Goal: Communication & Community: Answer question/provide support

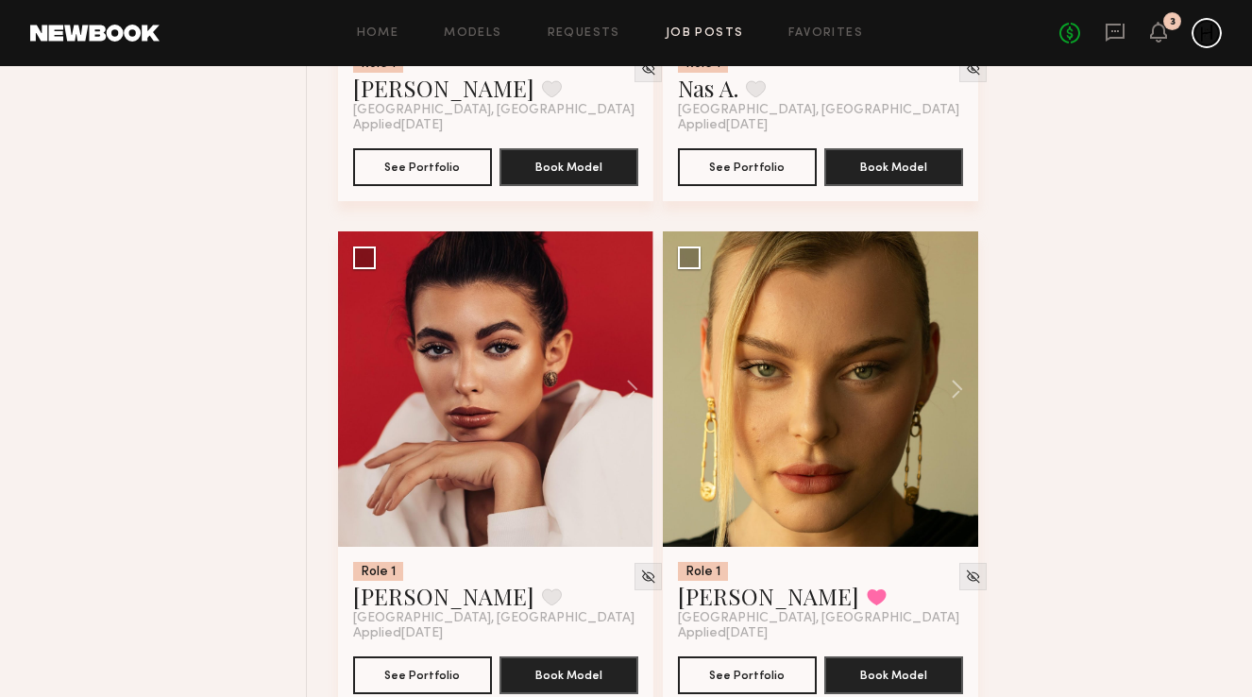
scroll to position [2669, 0]
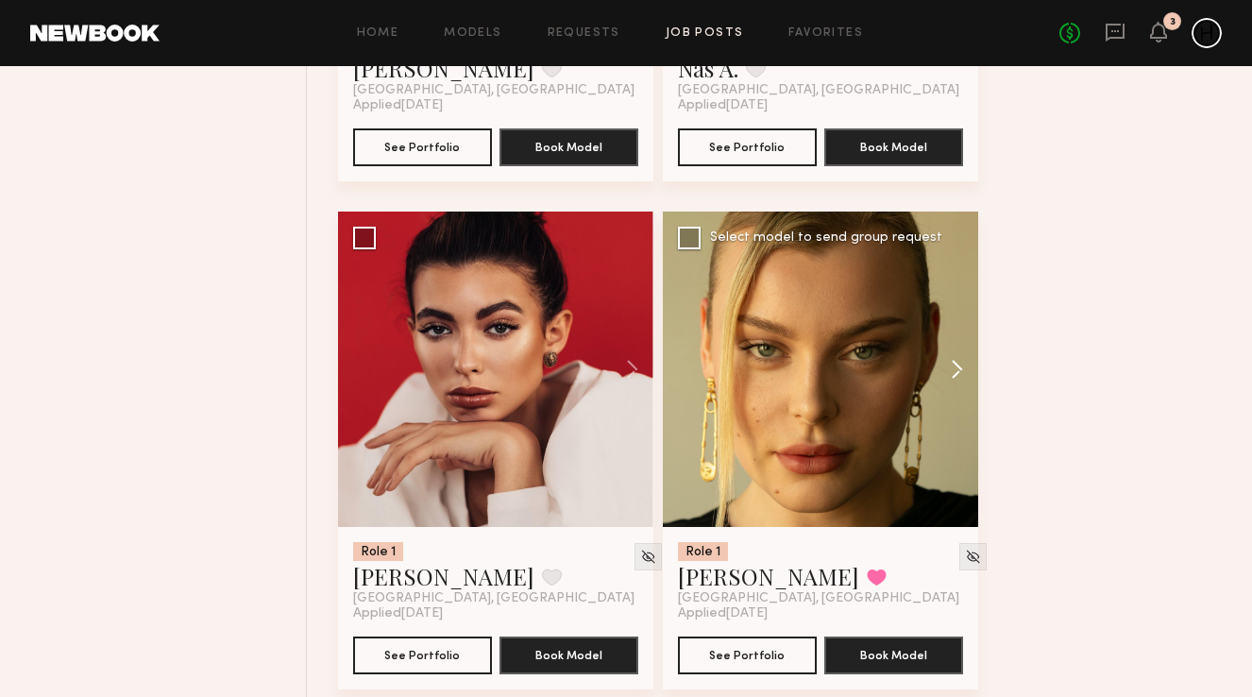
click at [958, 361] on button at bounding box center [947, 368] width 60 height 315
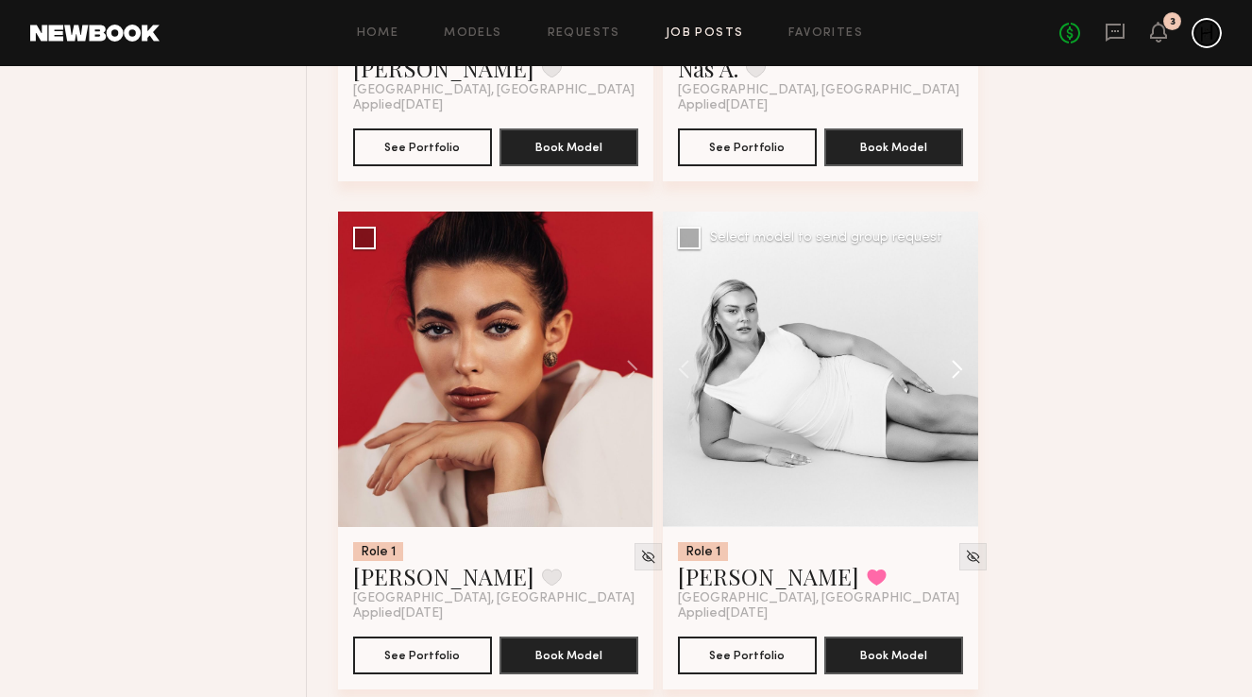
click at [958, 361] on button at bounding box center [947, 368] width 60 height 315
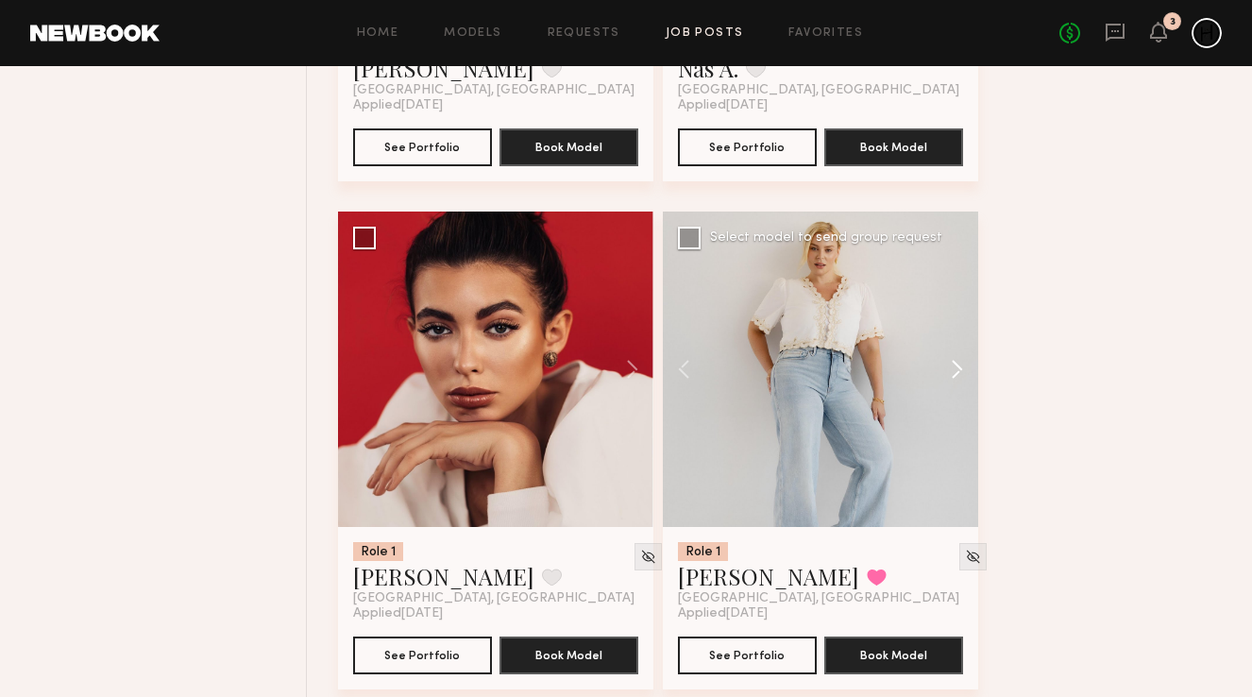
click at [958, 361] on button at bounding box center [947, 368] width 60 height 315
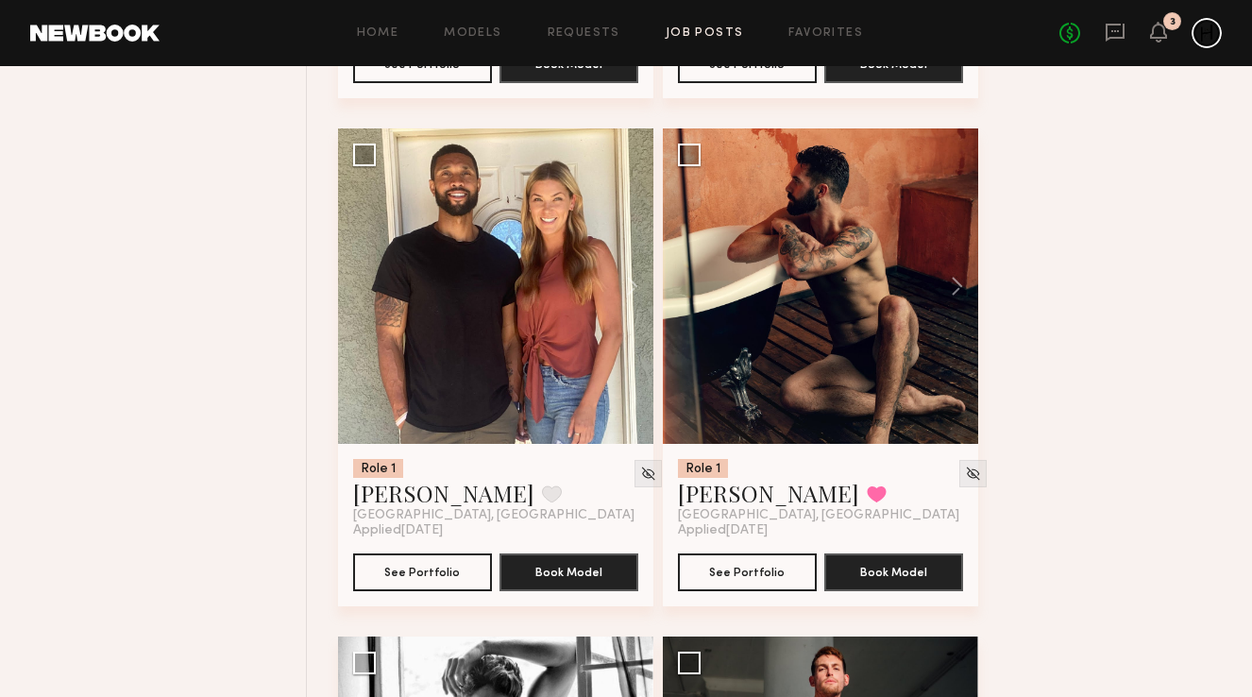
scroll to position [3774, 0]
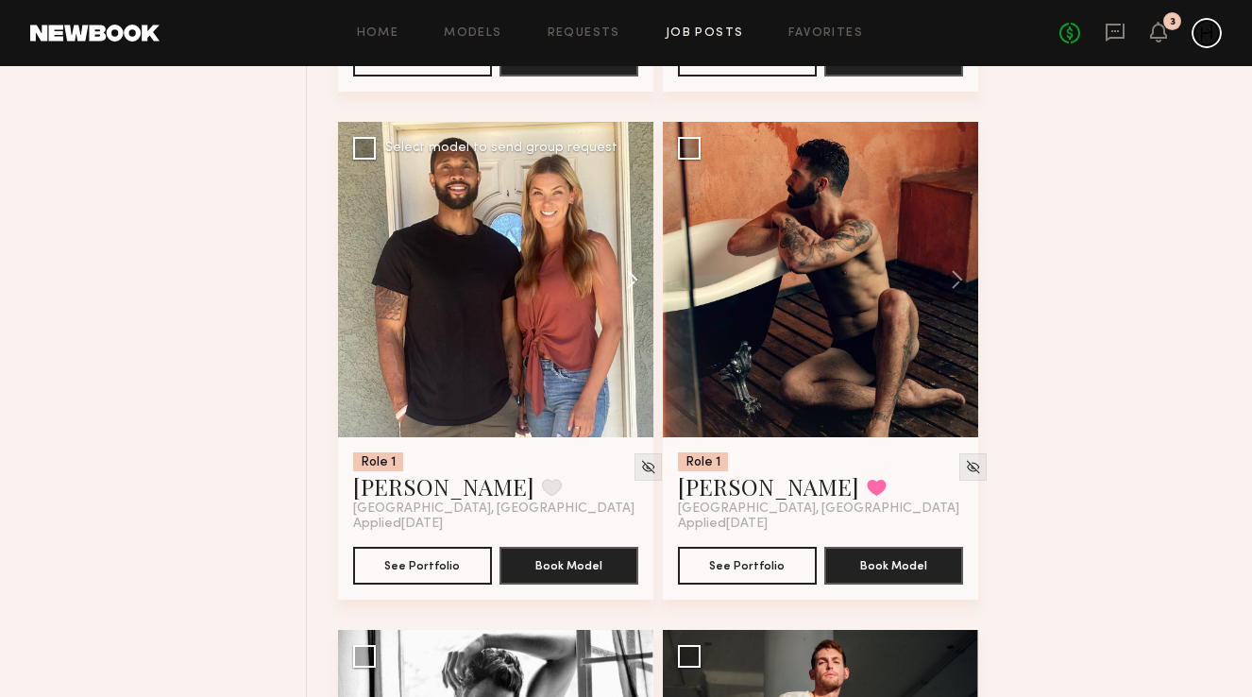
click at [630, 281] on button at bounding box center [623, 279] width 60 height 315
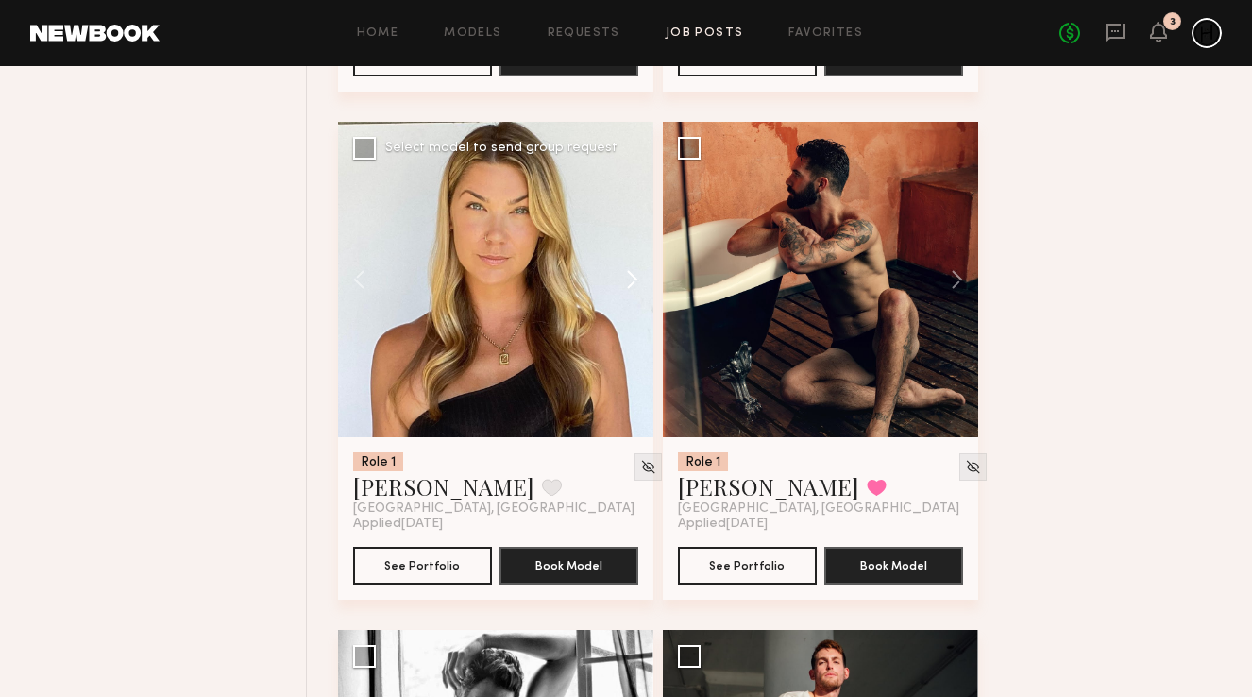
click at [630, 281] on button at bounding box center [623, 279] width 60 height 315
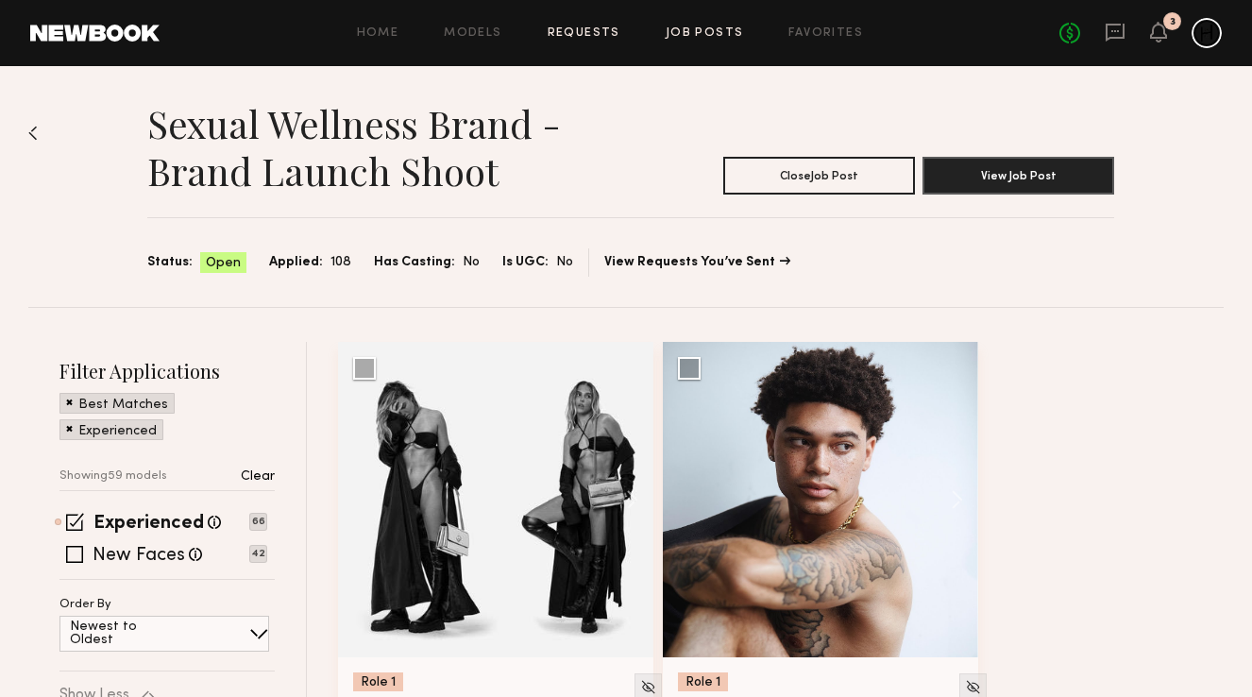
click at [580, 33] on link "Requests" at bounding box center [583, 33] width 73 height 12
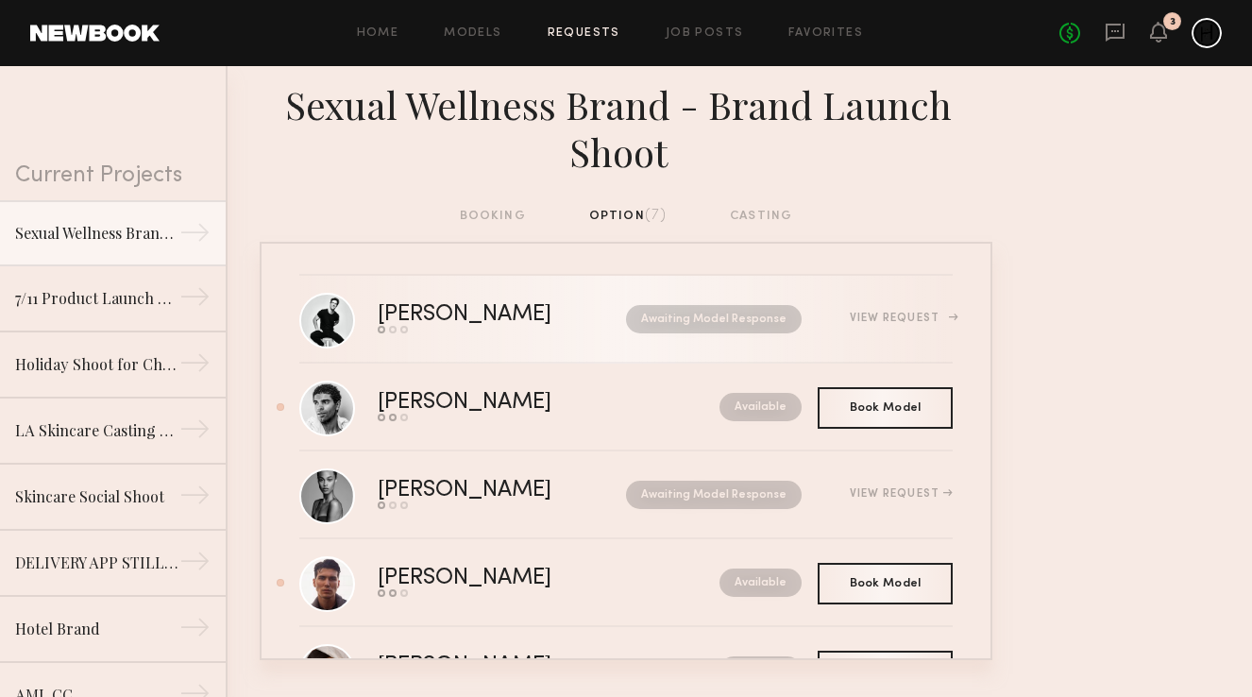
click at [680, 315] on nb-request-status "Awaiting Model Response" at bounding box center [714, 319] width 176 height 28
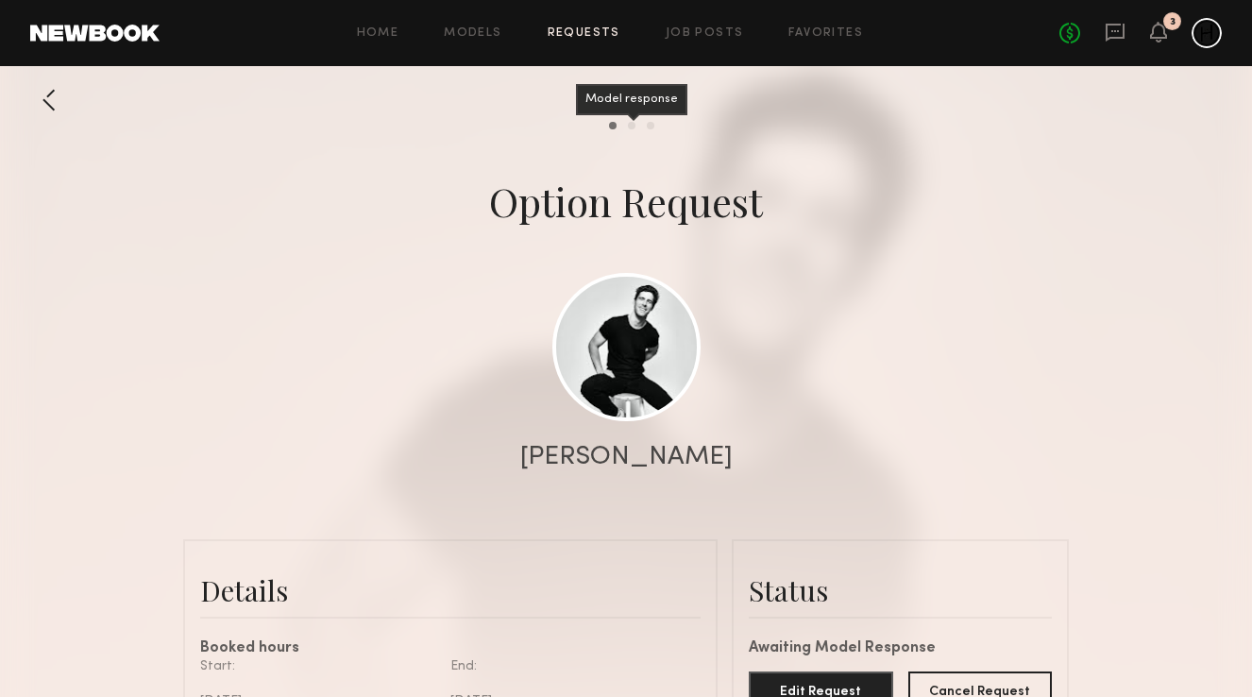
click at [629, 126] on div "Model response" at bounding box center [632, 126] width 8 height 8
click at [58, 92] on div at bounding box center [49, 100] width 38 height 38
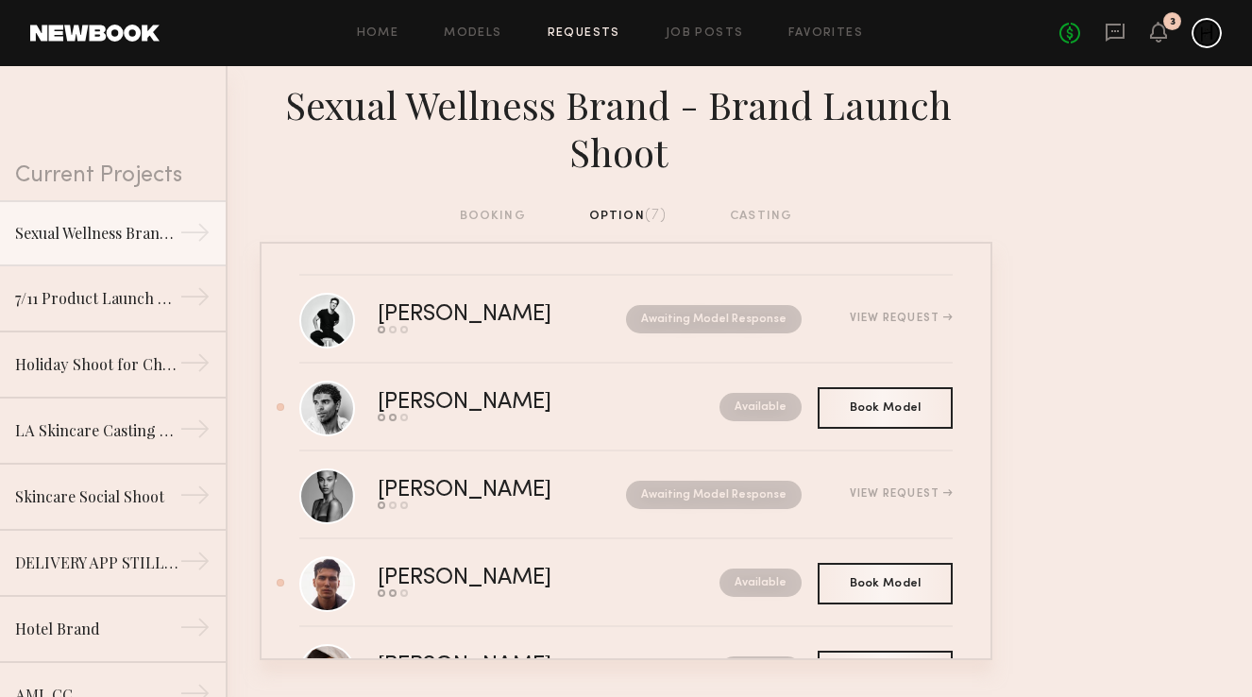
click at [502, 210] on div "booking option (7) casting" at bounding box center [626, 216] width 333 height 21
click at [629, 212] on div "booking option (7) casting" at bounding box center [626, 216] width 333 height 21
click at [487, 34] on link "Models" at bounding box center [473, 33] width 58 height 12
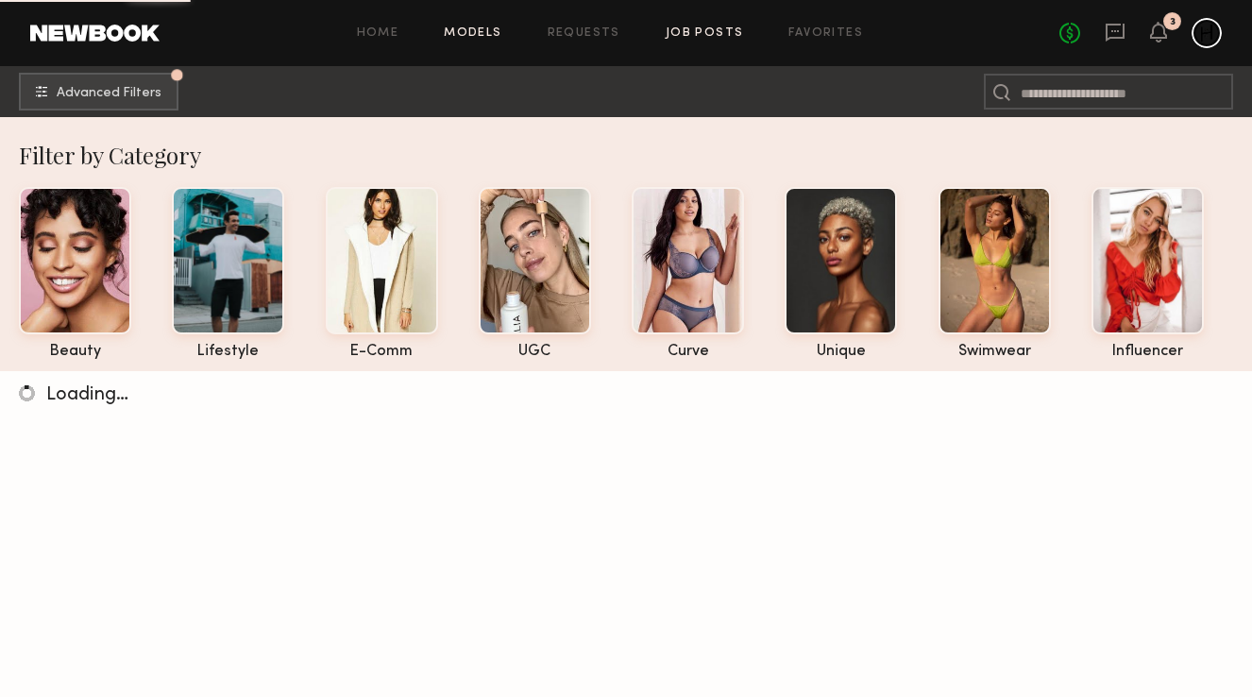
click at [714, 28] on link "Job Posts" at bounding box center [704, 33] width 78 height 12
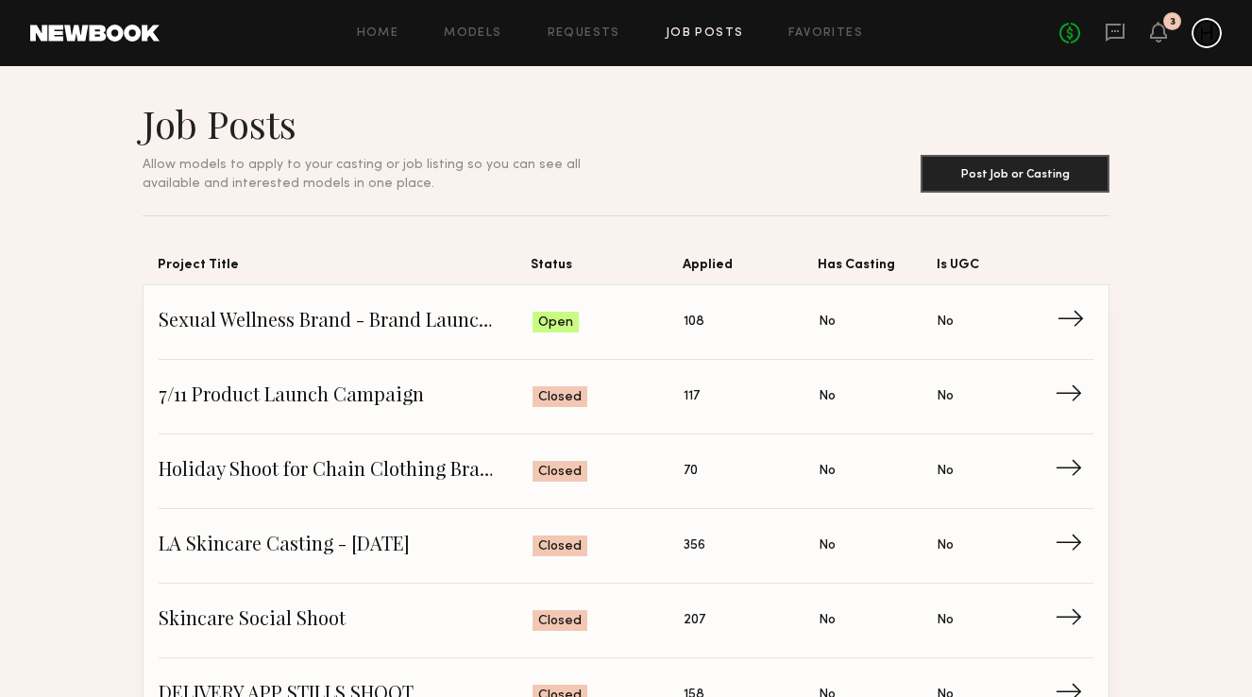
click at [1077, 319] on span "→" at bounding box center [1075, 322] width 39 height 28
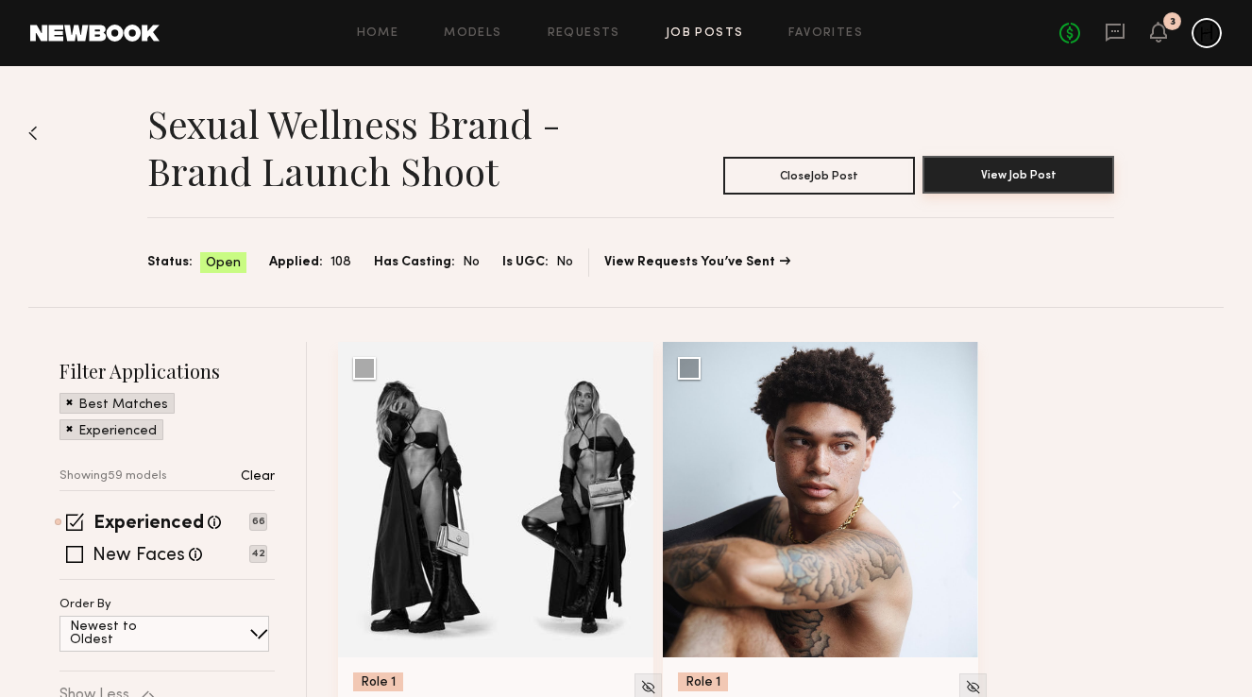
click at [980, 163] on button "View Job Post" at bounding box center [1018, 175] width 192 height 38
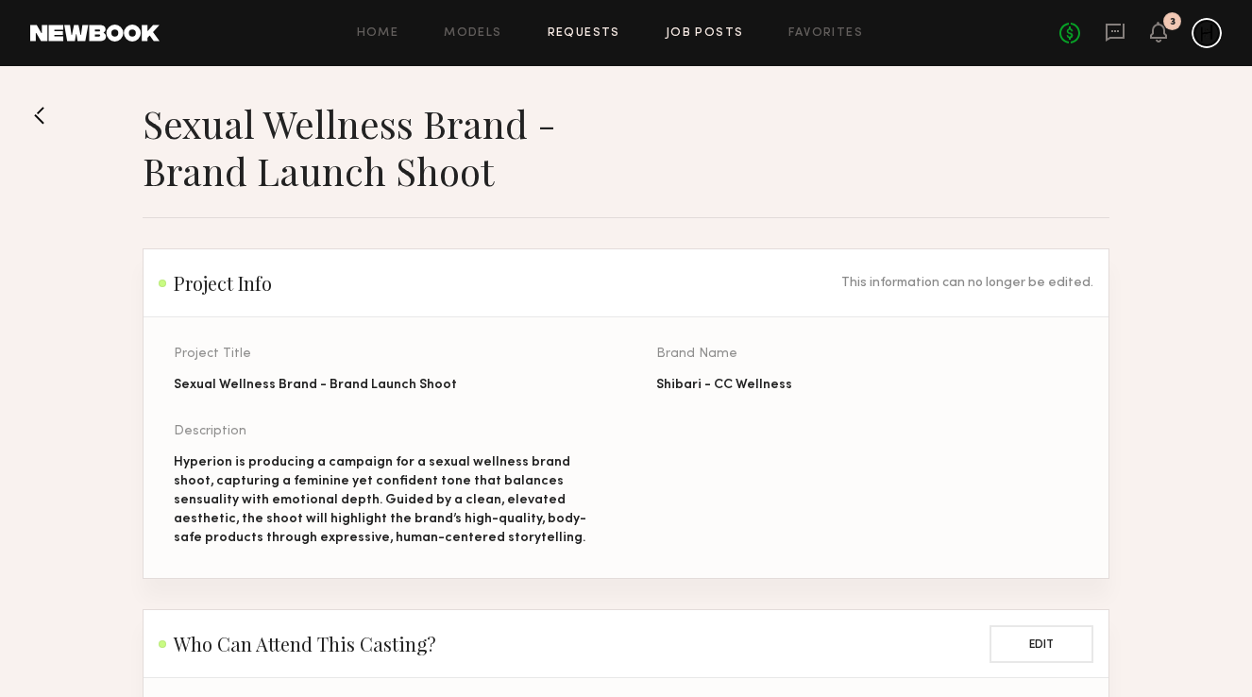
click at [586, 30] on link "Requests" at bounding box center [583, 33] width 73 height 12
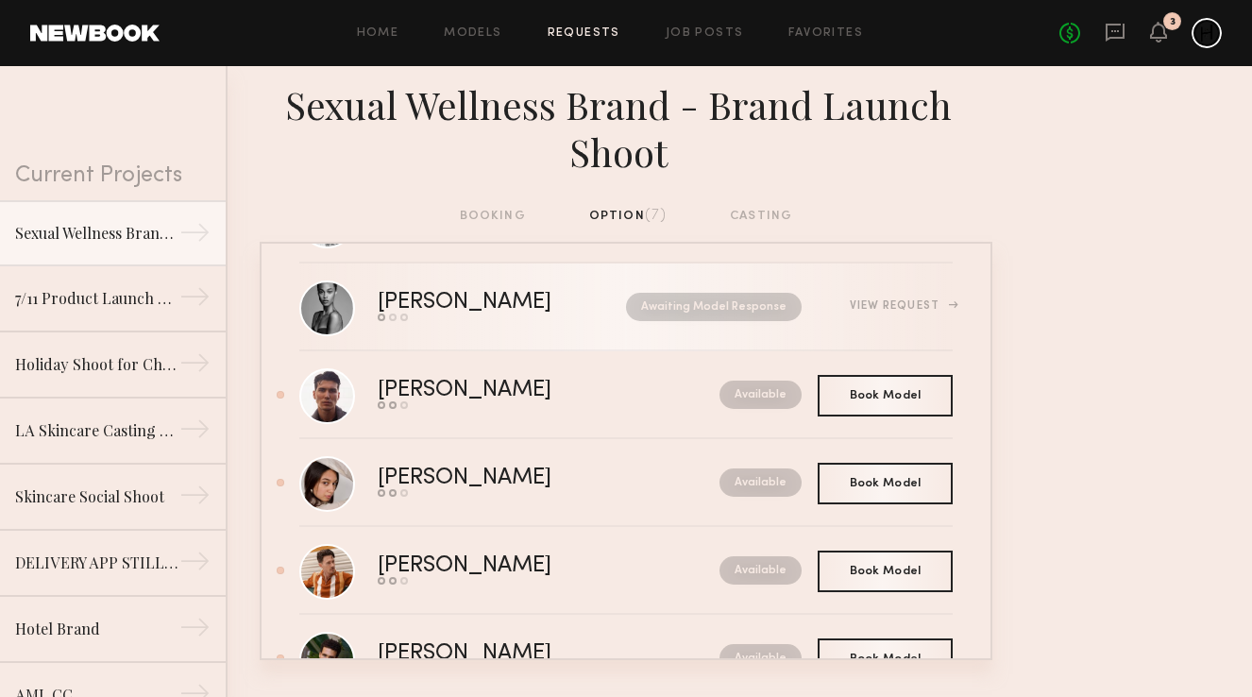
scroll to position [194, 0]
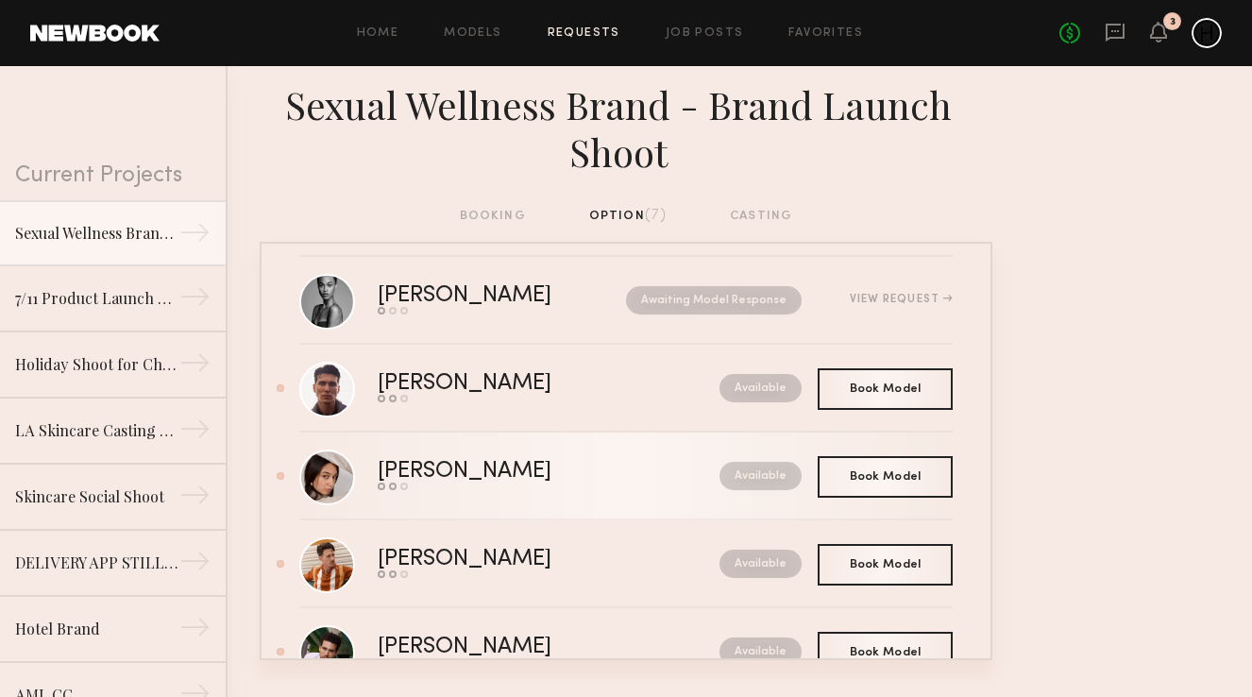
click at [749, 479] on nb-request-status "Available" at bounding box center [760, 476] width 82 height 28
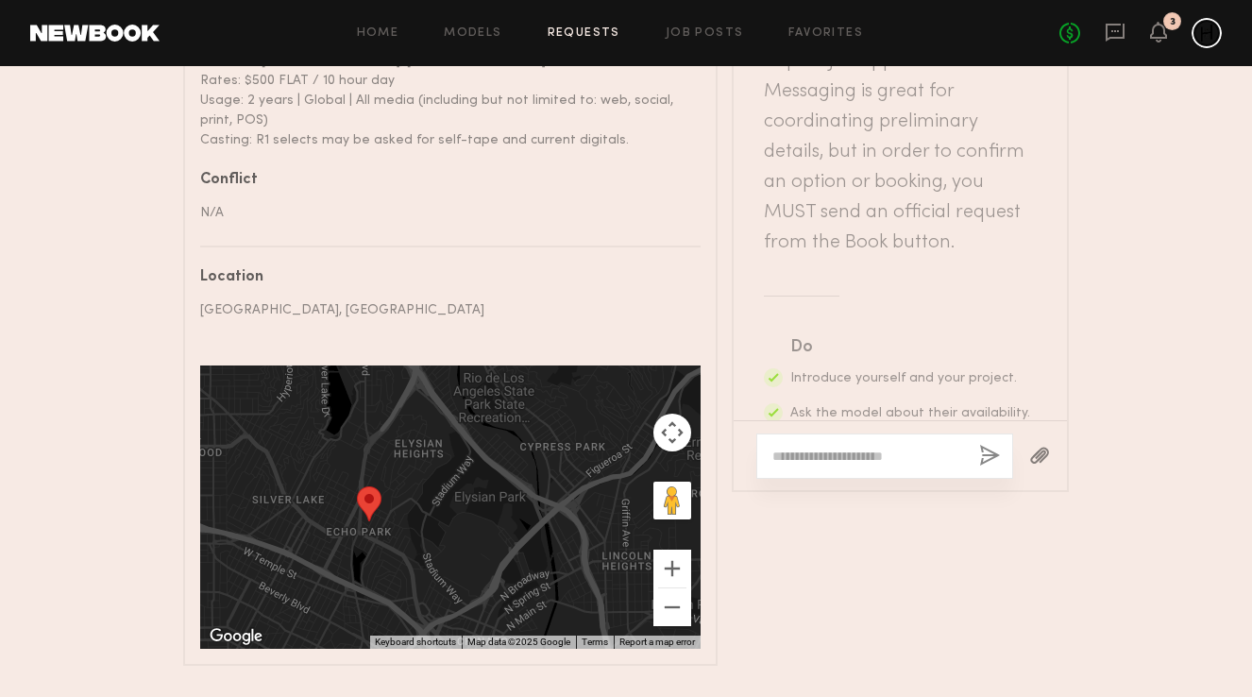
scroll to position [1213, 0]
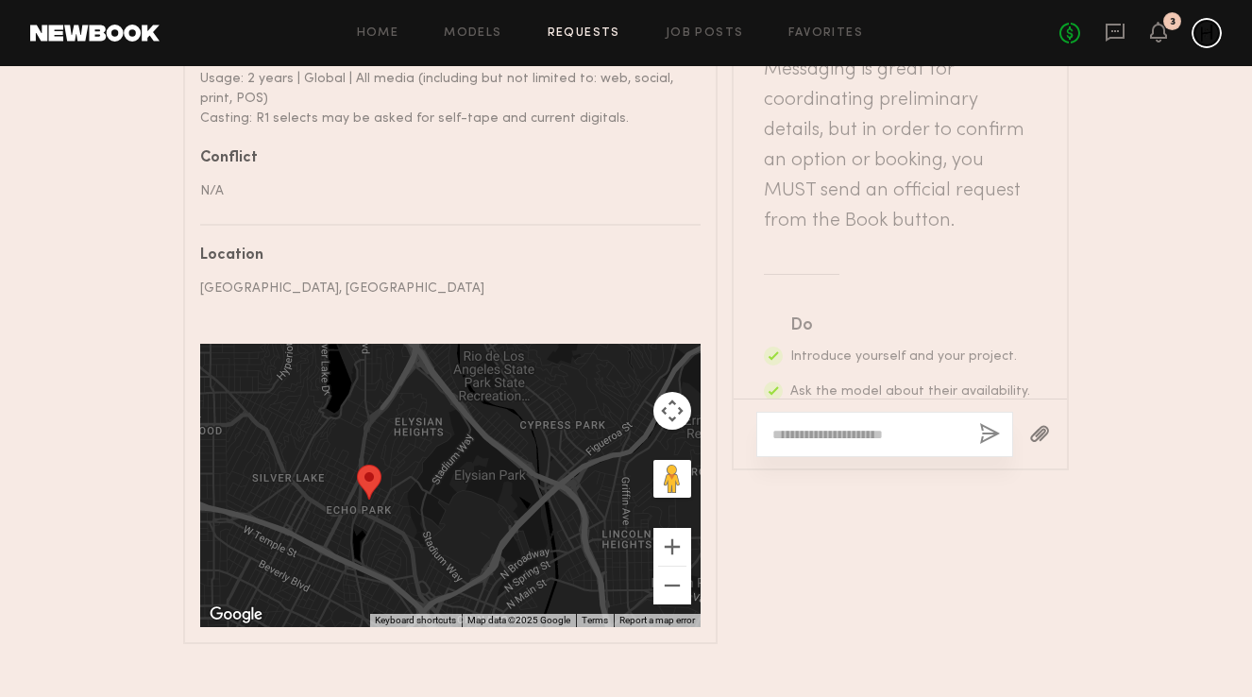
click at [813, 425] on textarea at bounding box center [868, 434] width 192 height 19
paste textarea "**********"
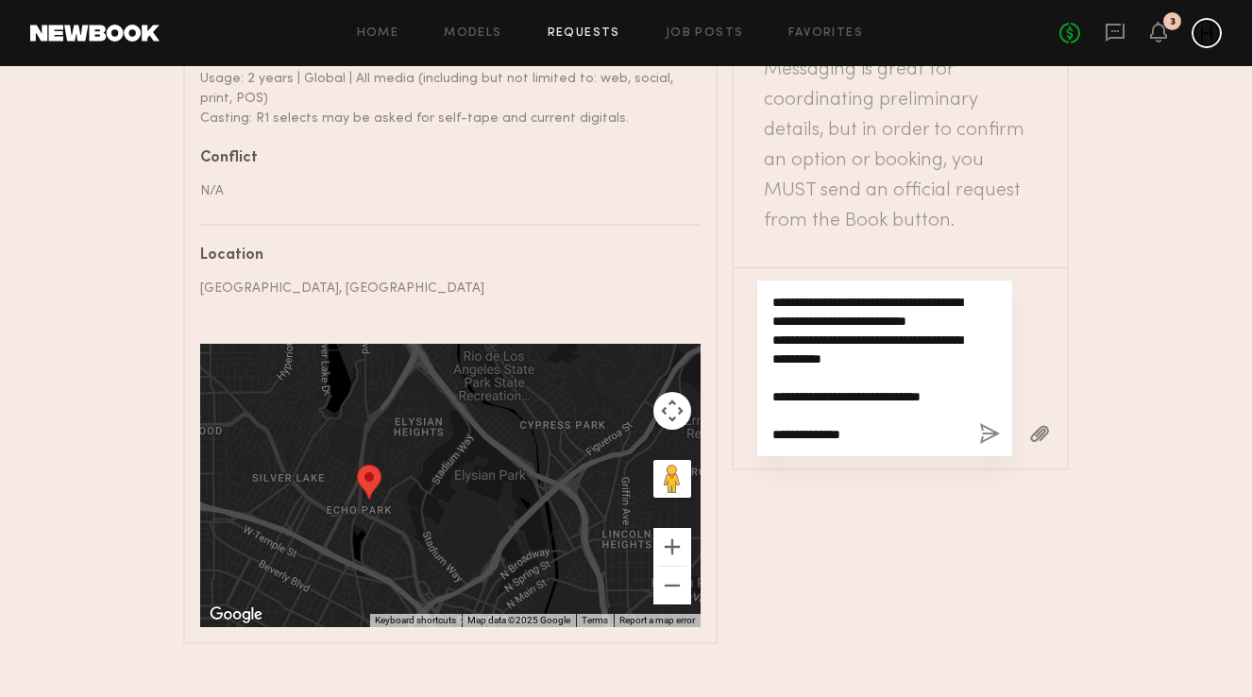
scroll to position [0, 0]
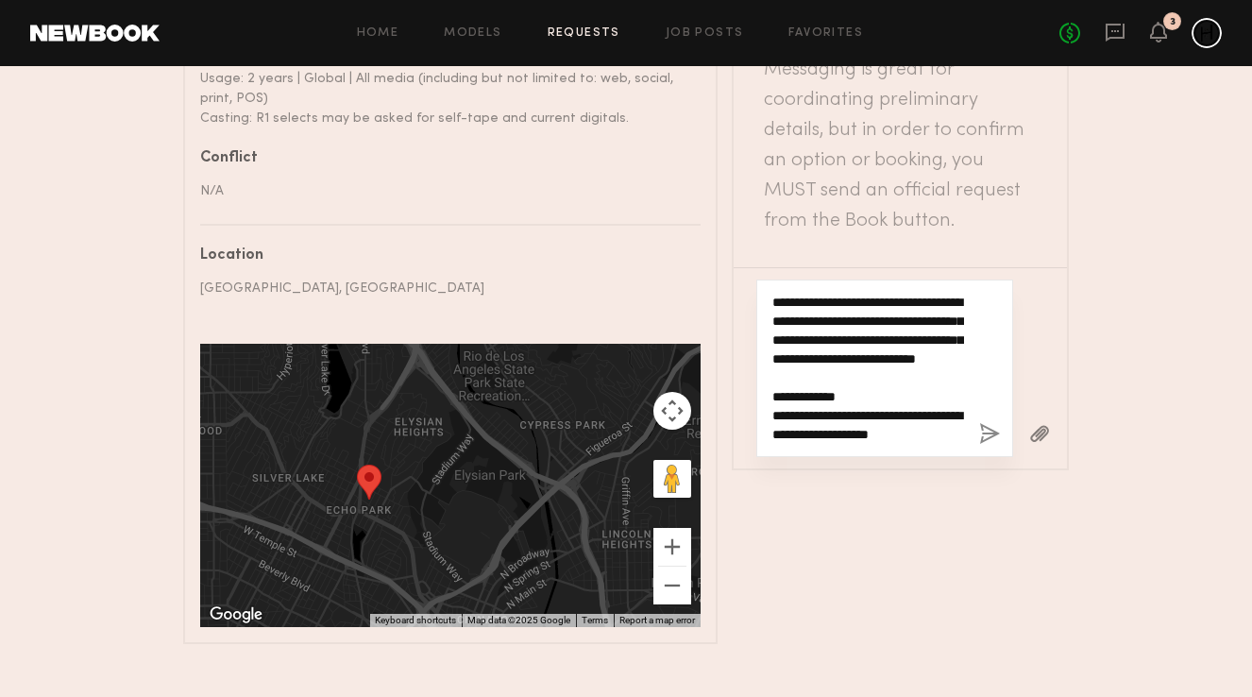
click at [821, 293] on textarea "**********" at bounding box center [868, 368] width 192 height 151
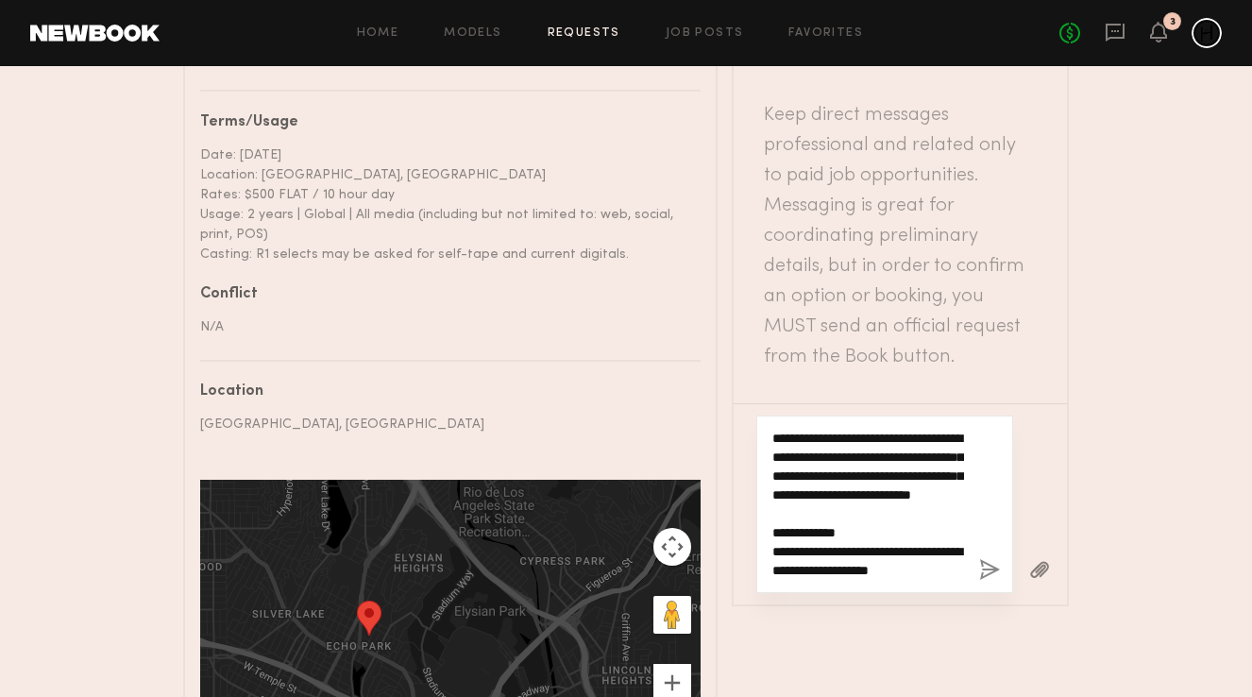
scroll to position [1231, 0]
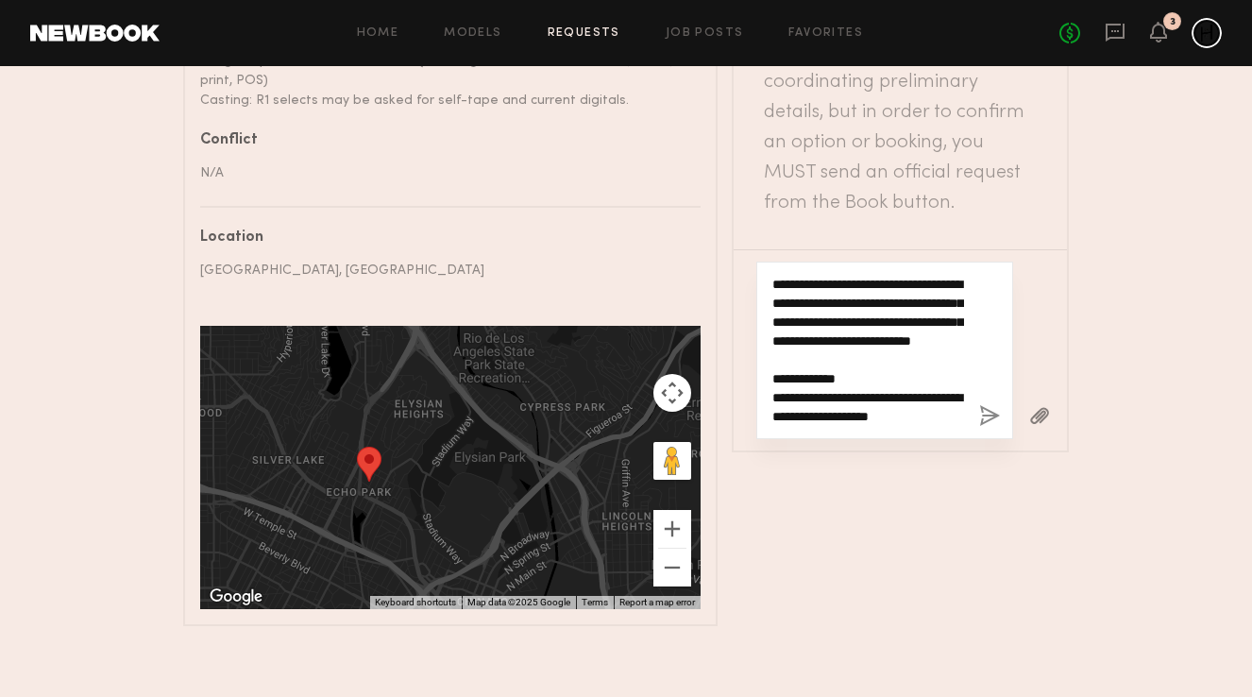
type textarea "**********"
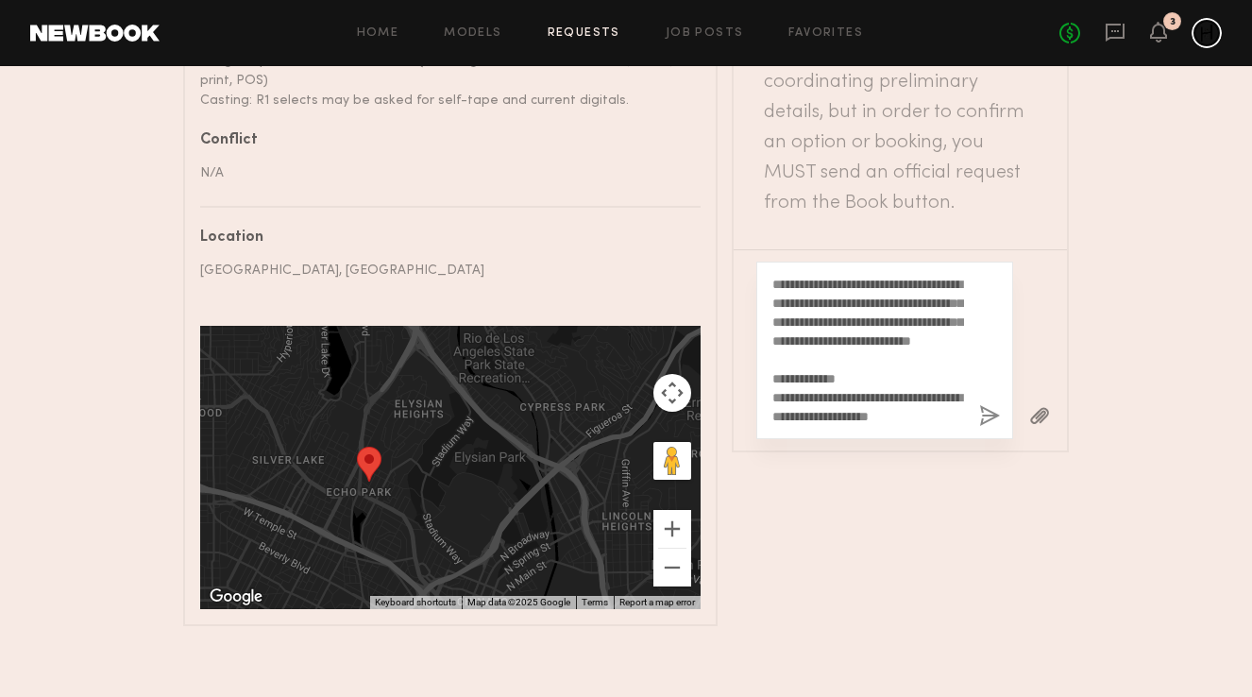
click at [990, 405] on button "button" at bounding box center [989, 417] width 21 height 24
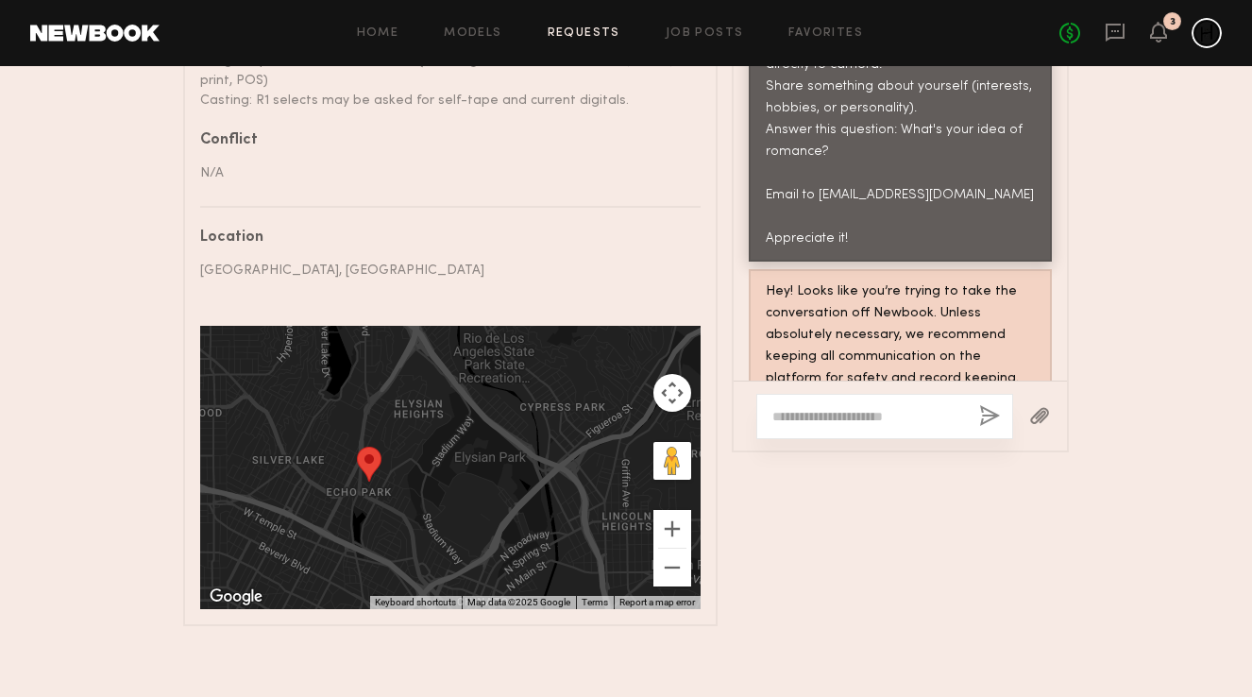
scroll to position [0, 0]
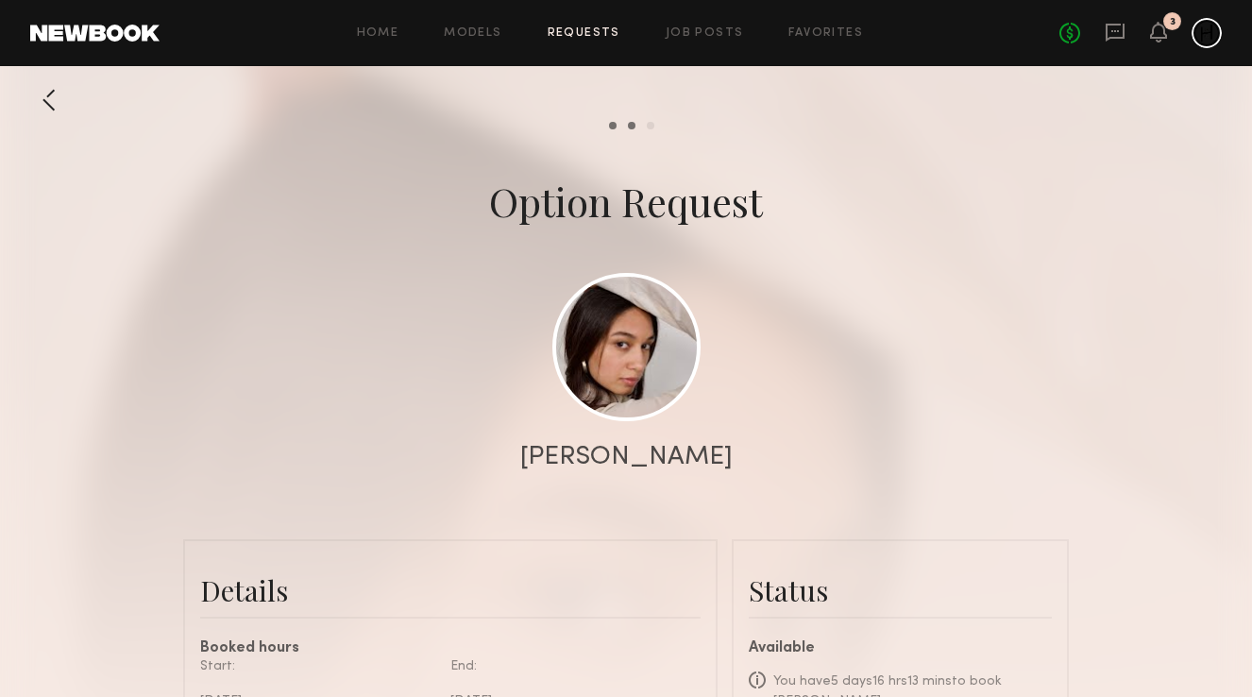
click at [43, 102] on div at bounding box center [49, 100] width 38 height 38
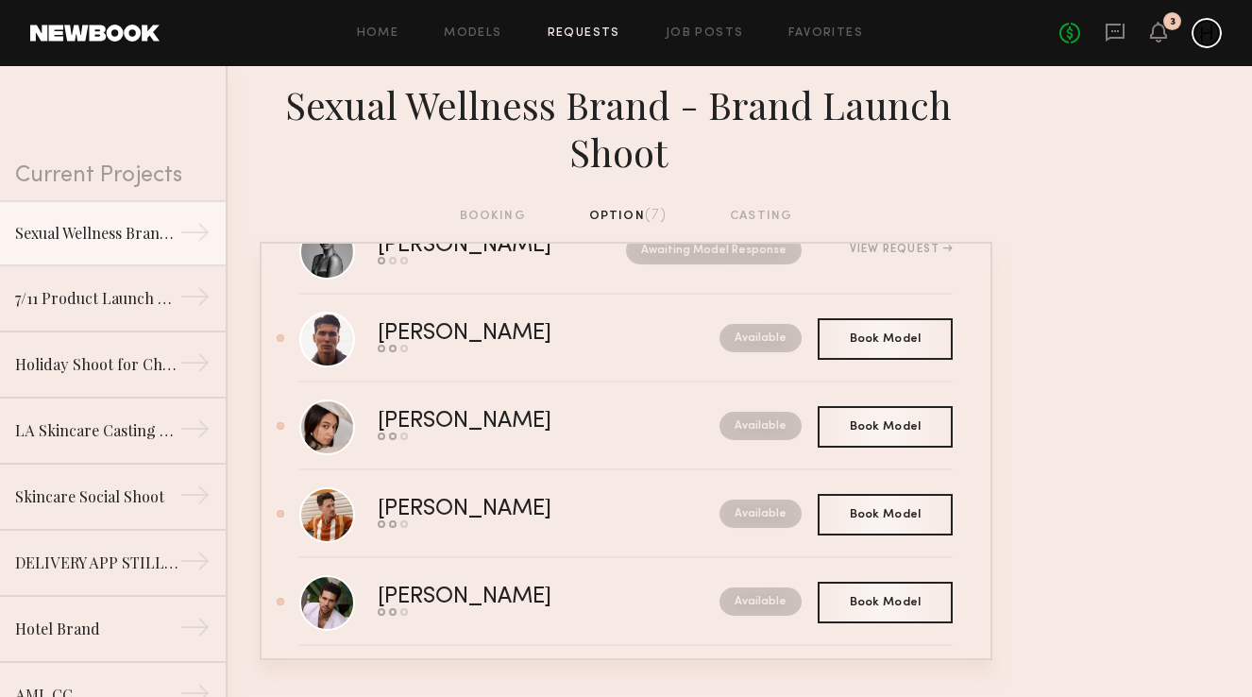
scroll to position [262, 0]
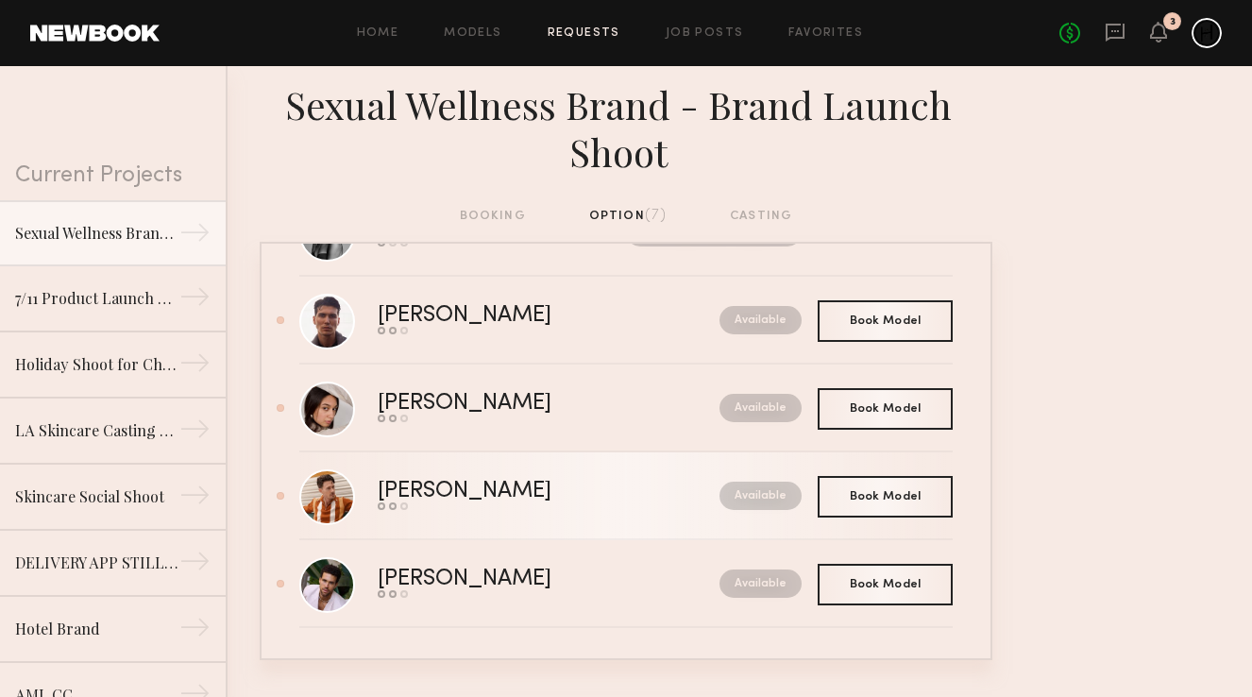
click at [673, 500] on div "Available" at bounding box center [718, 495] width 166 height 28
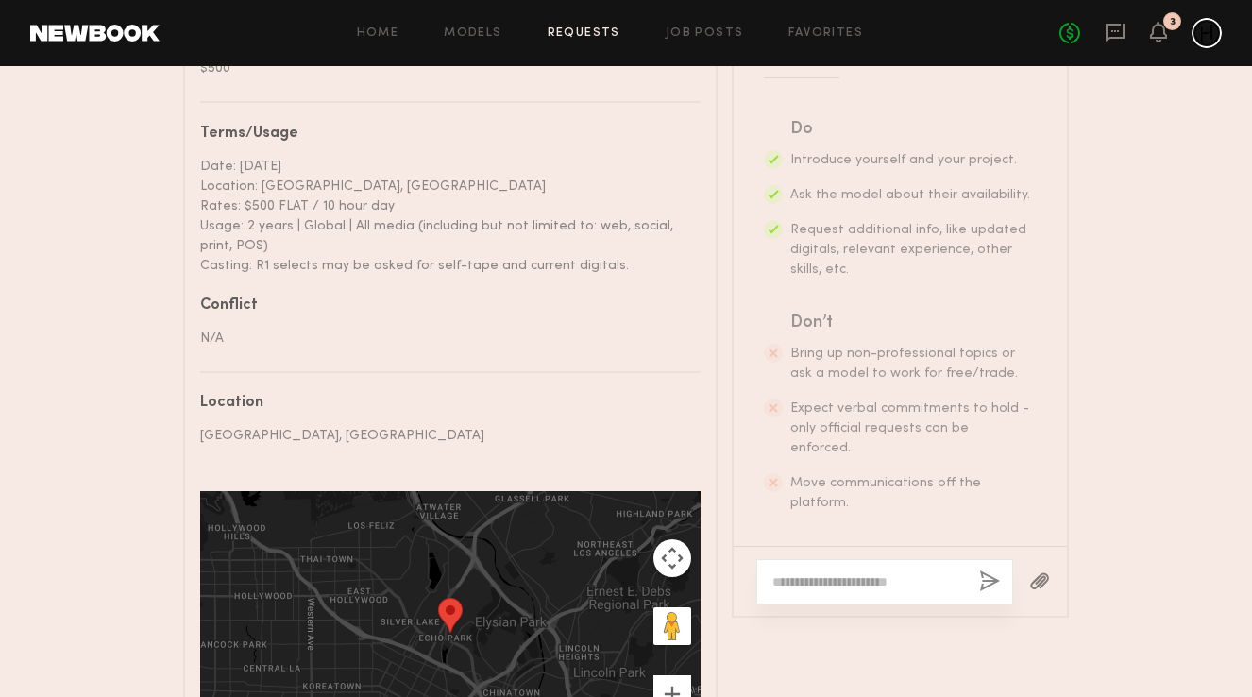
scroll to position [1113, 0]
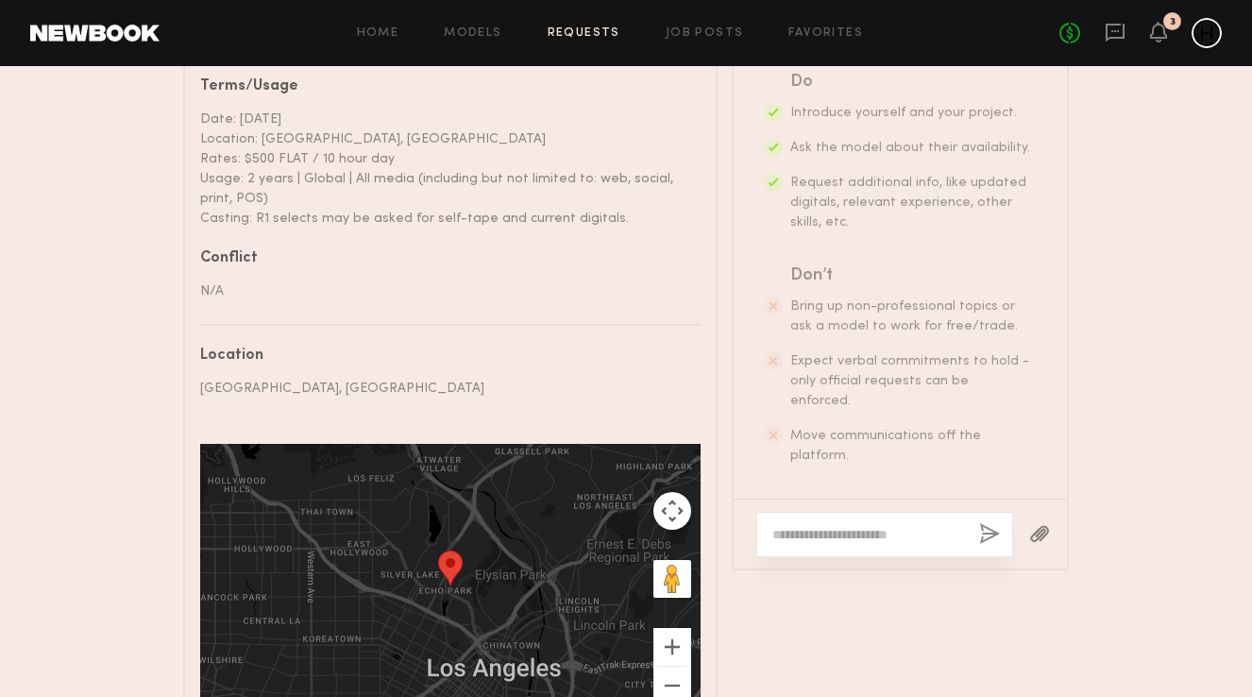
click at [898, 525] on textarea at bounding box center [868, 534] width 192 height 19
paste textarea "**********"
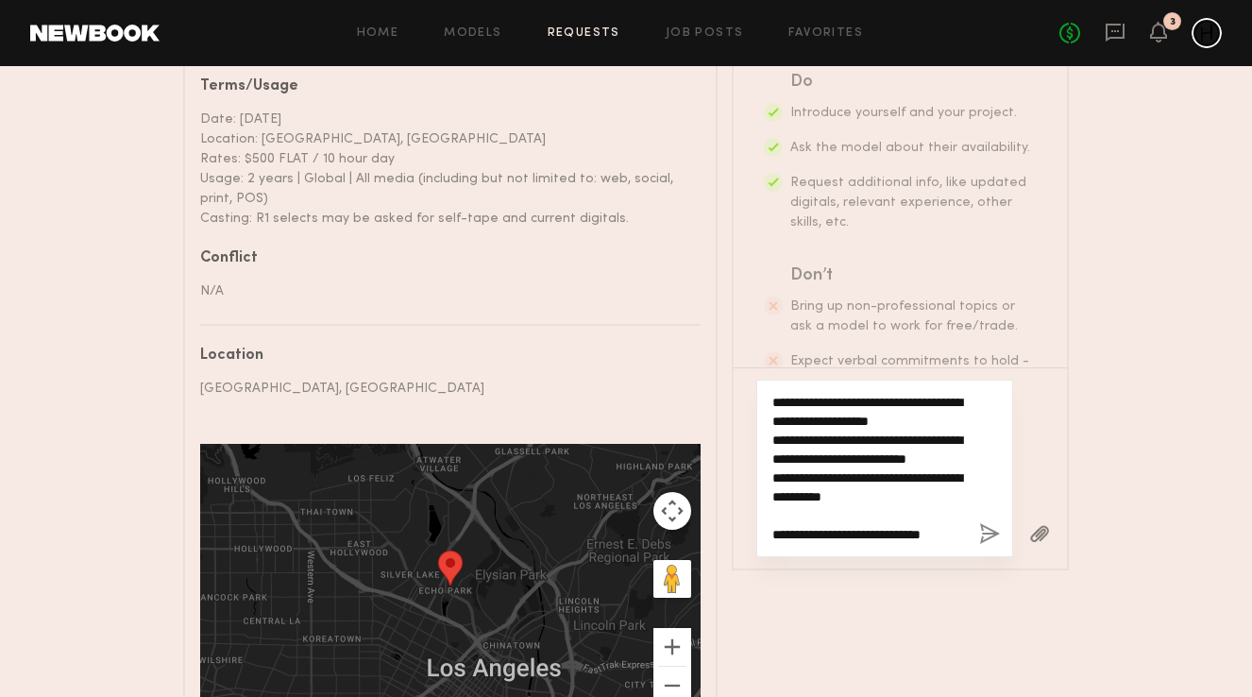
scroll to position [0, 0]
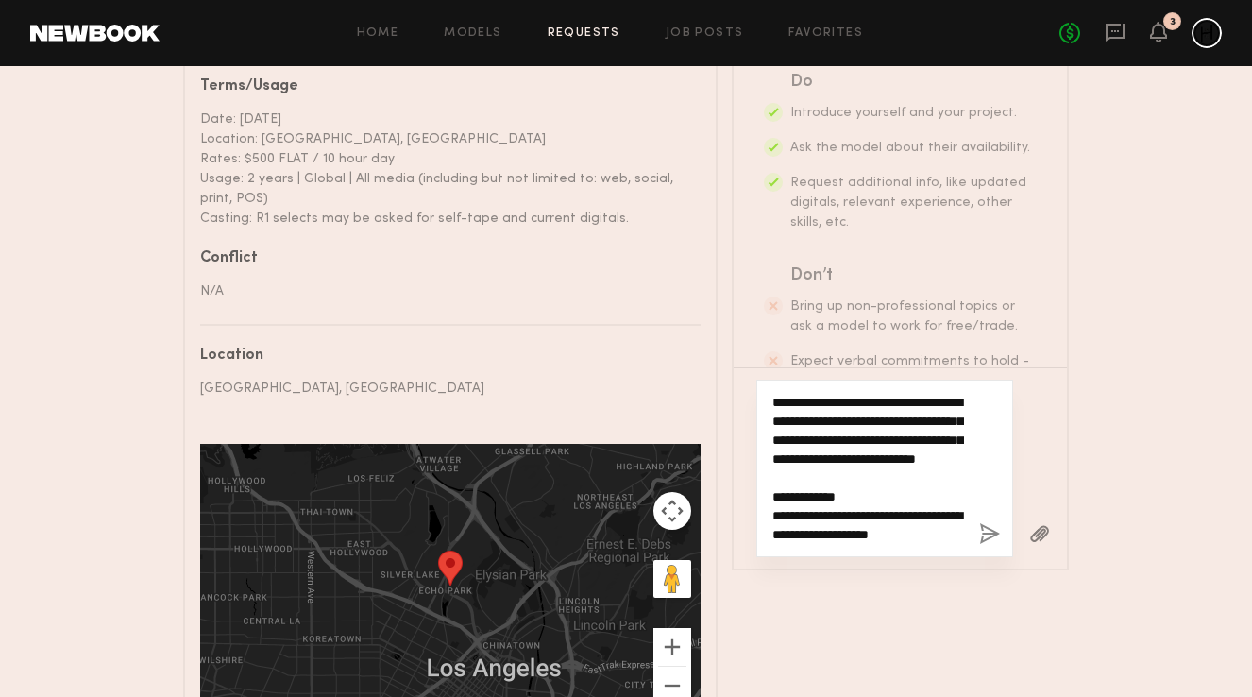
click at [822, 393] on textarea "**********" at bounding box center [868, 468] width 192 height 151
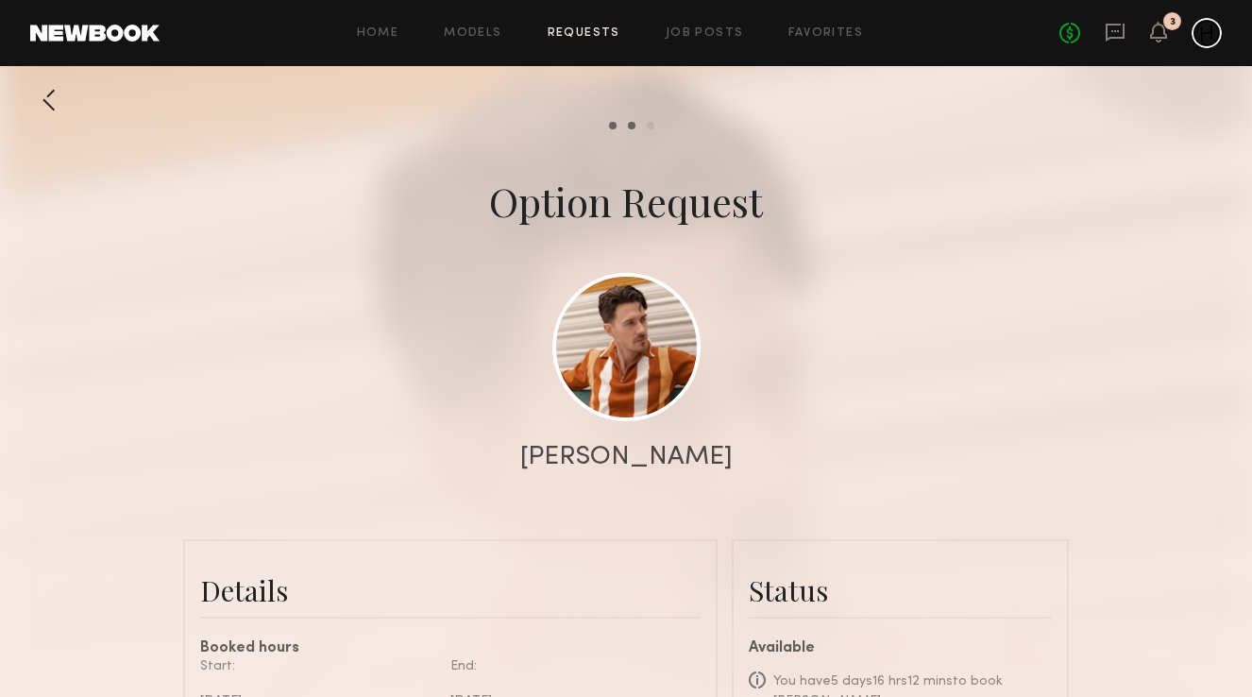
type textarea "**********"
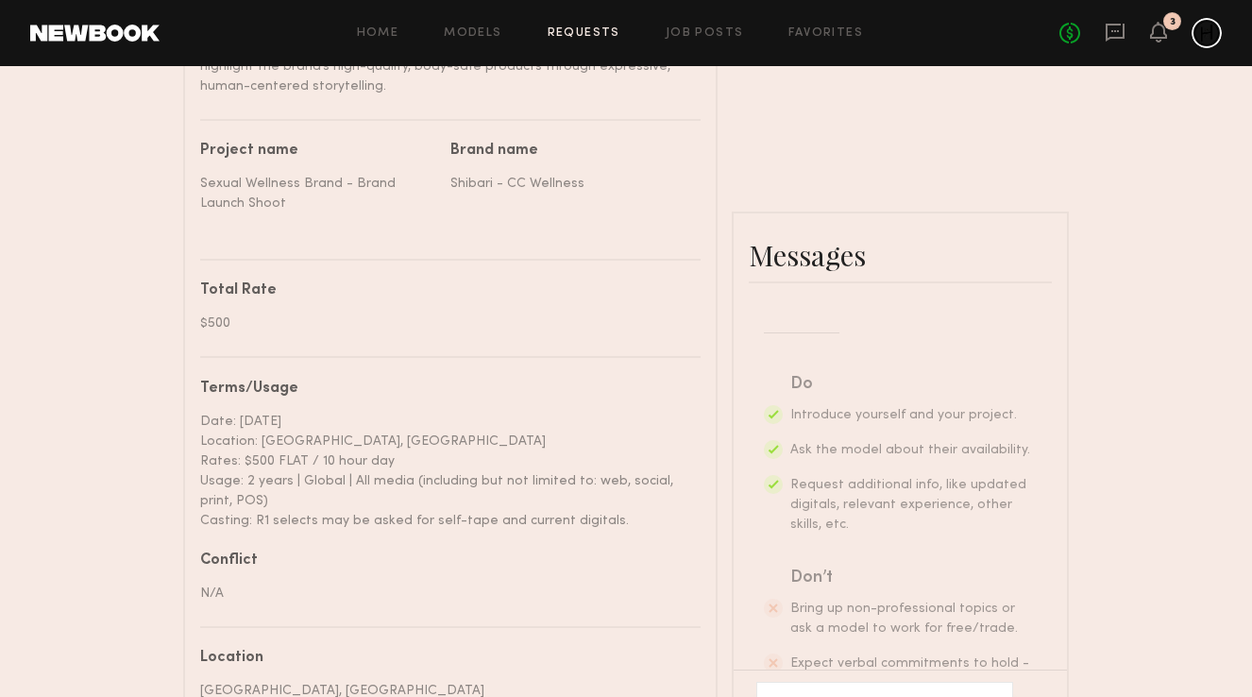
scroll to position [1231, 0]
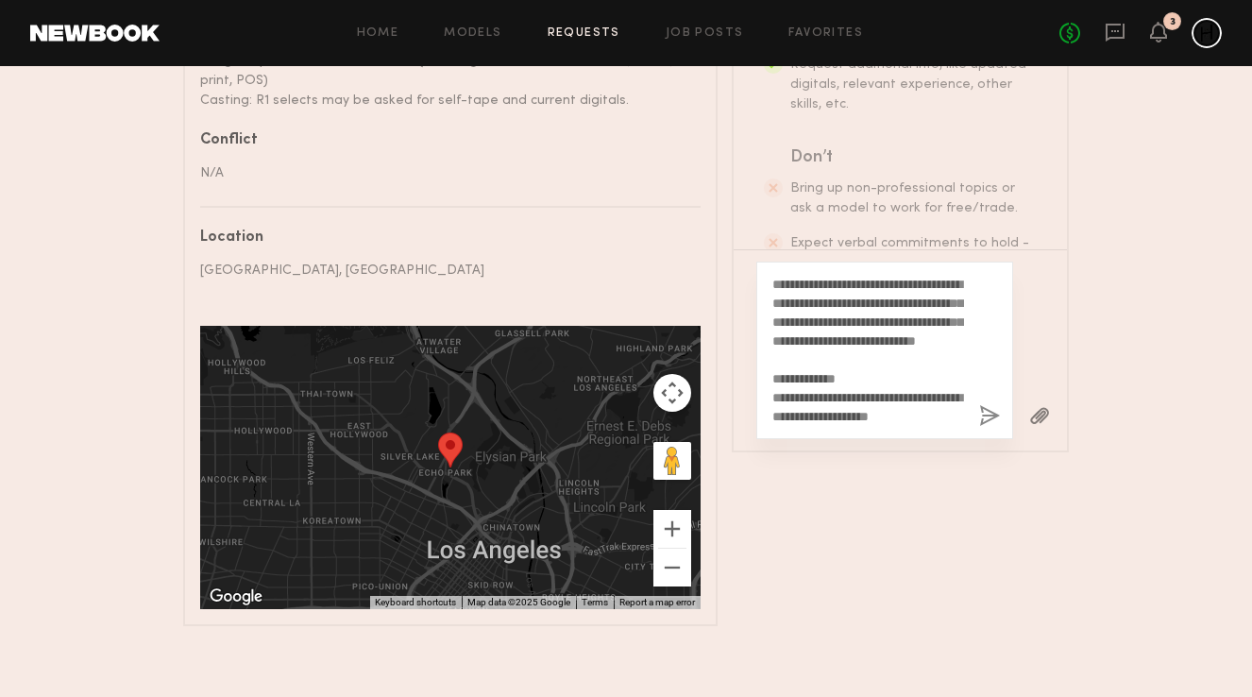
click at [991, 405] on button "button" at bounding box center [989, 417] width 21 height 24
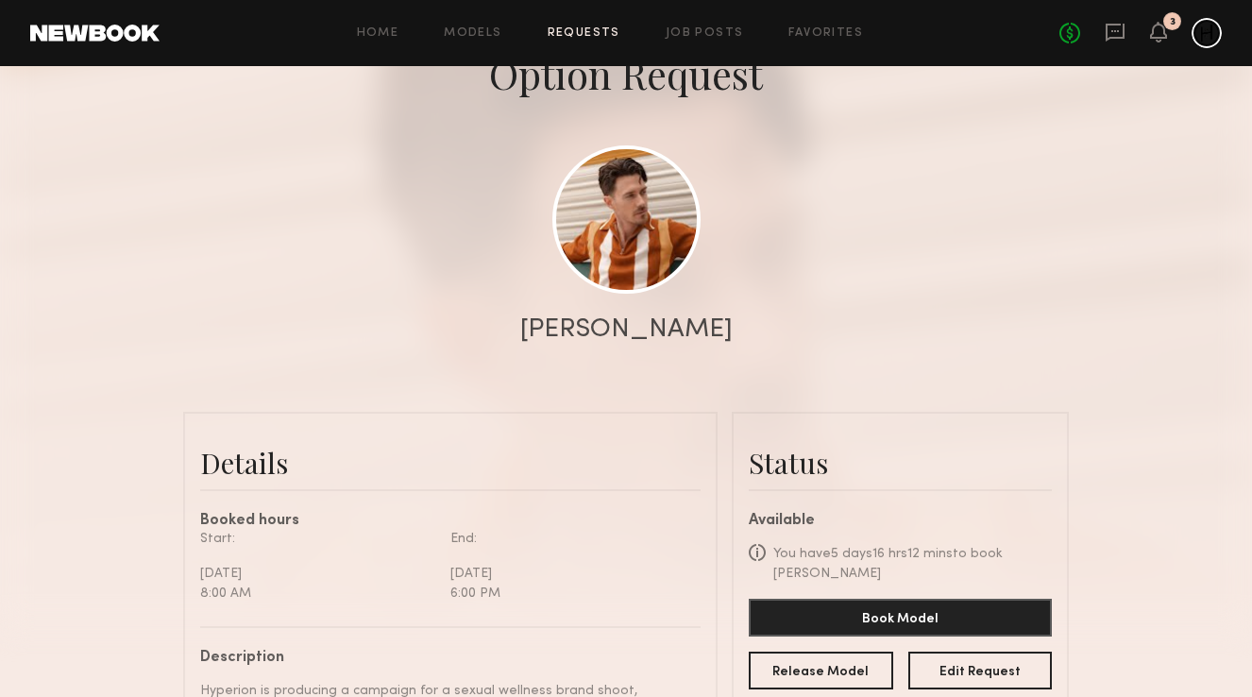
scroll to position [0, 0]
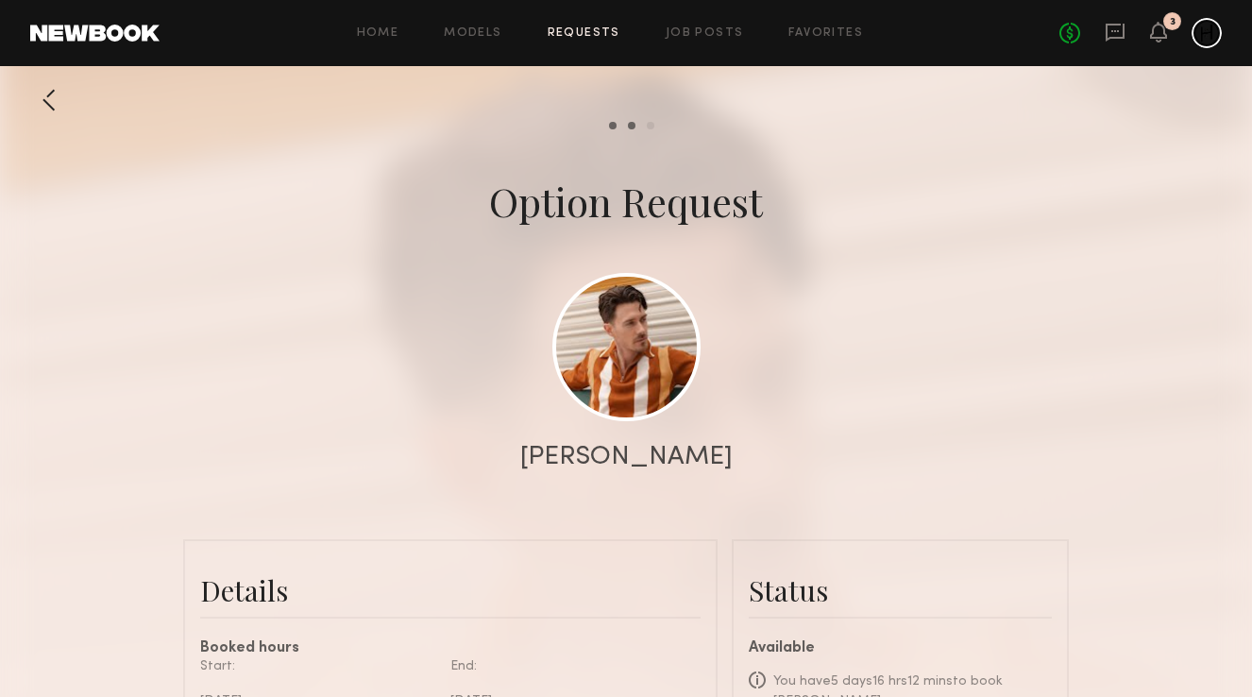
click at [48, 99] on div at bounding box center [49, 100] width 38 height 38
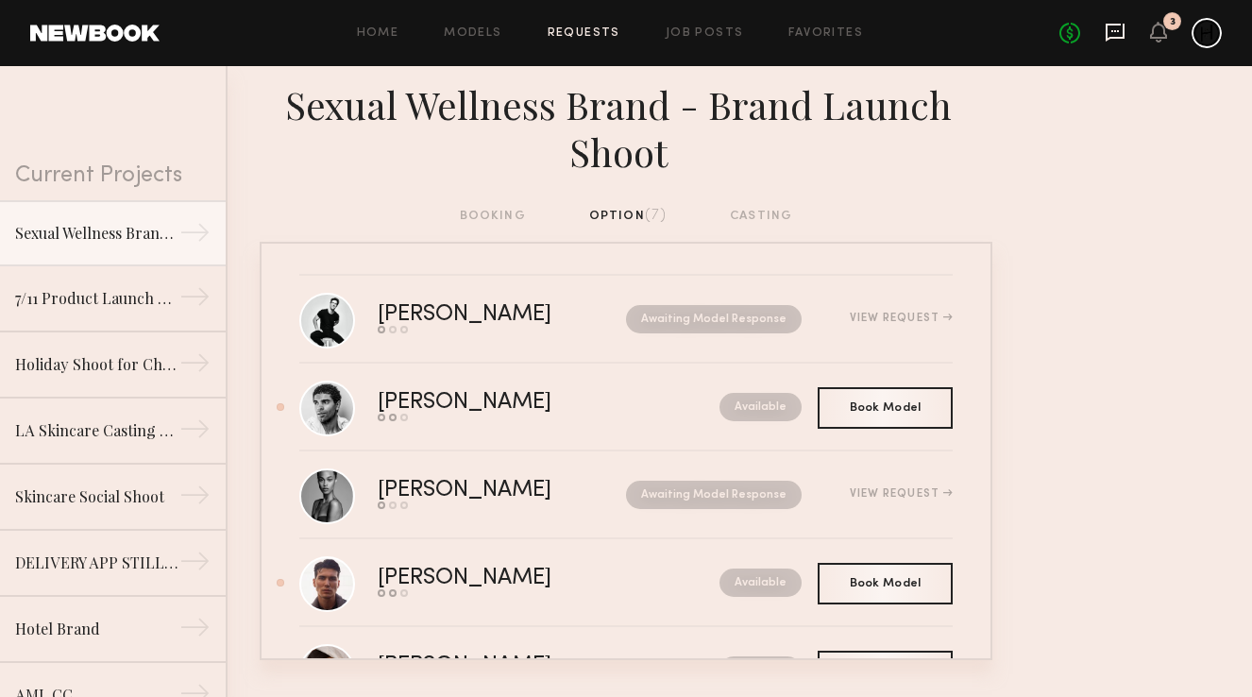
click at [1117, 32] on icon at bounding box center [1114, 32] width 21 height 21
